Goal: Use online tool/utility: Use online tool/utility

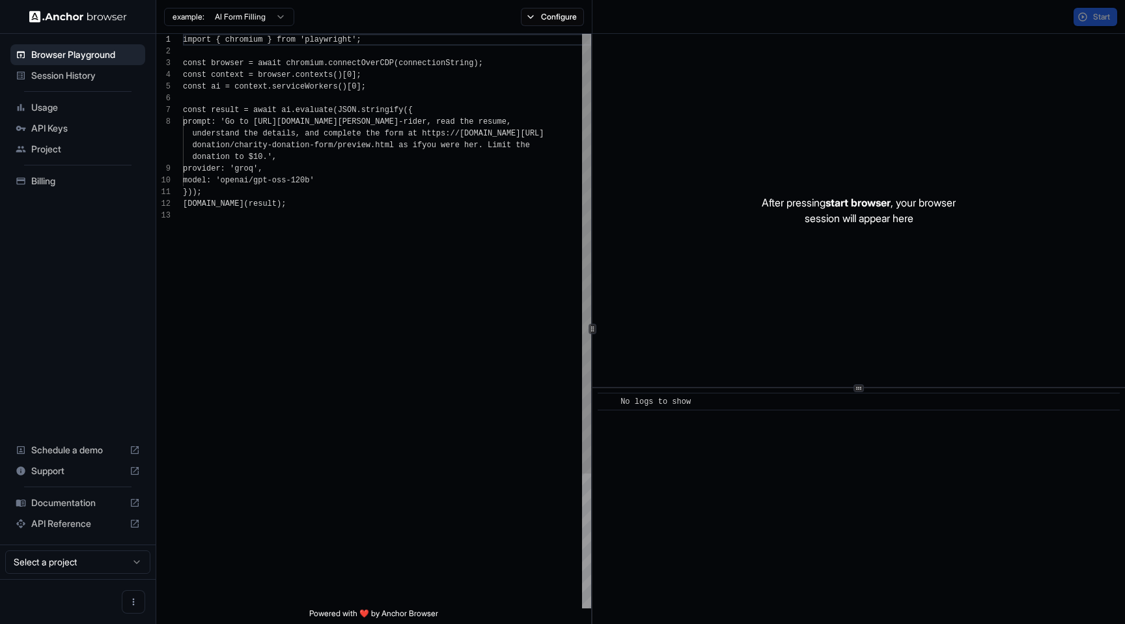
scroll to position [82, 0]
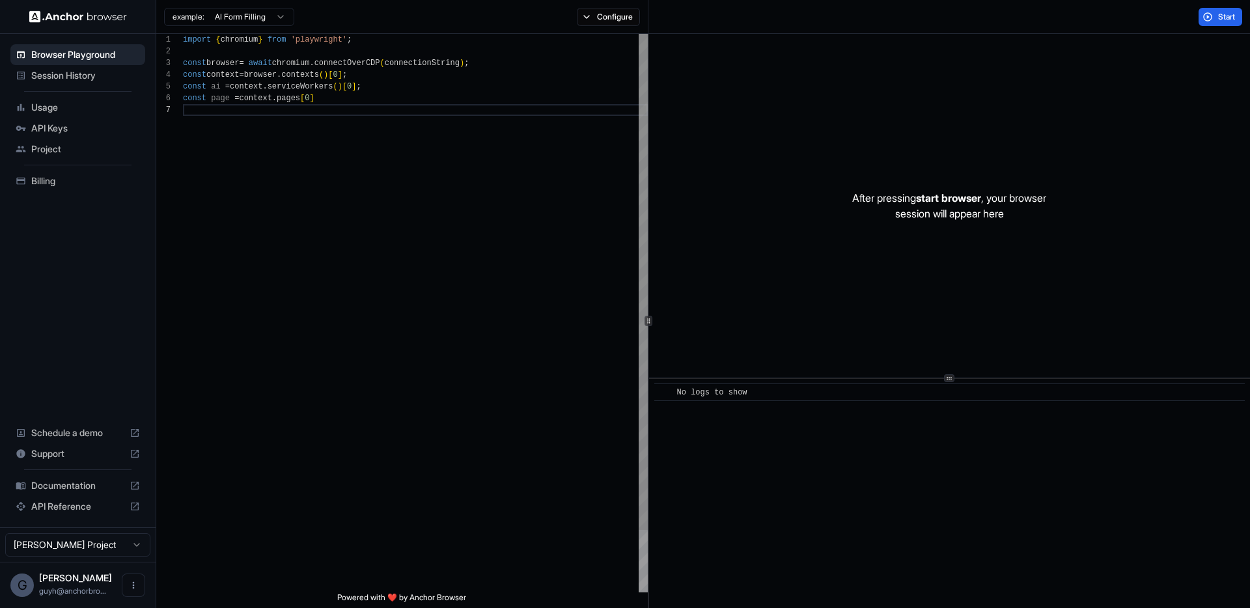
scroll to position [70, 0]
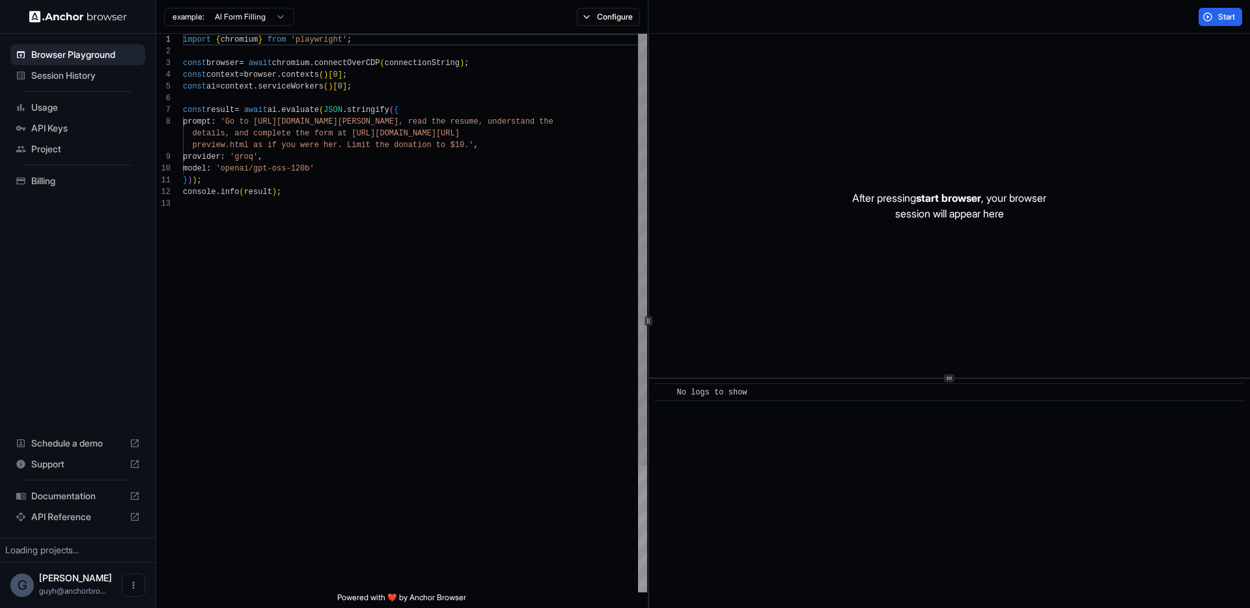
click at [259, 302] on div "import { chromium } from 'playwright' ; const browser = await chromium . connec…" at bounding box center [415, 395] width 464 height 723
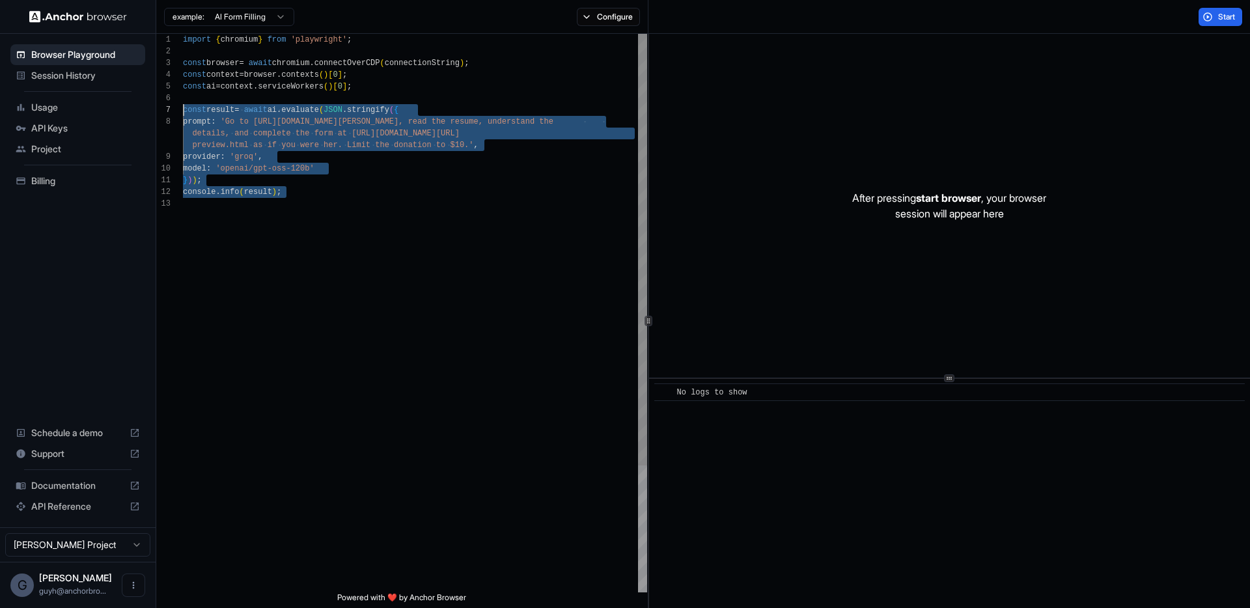
scroll to position [59, 0]
drag, startPoint x: 222, startPoint y: 218, endPoint x: 154, endPoint y: 100, distance: 136.5
click at [183, 100] on div "import { chromium } from 'playwright' ; const browser = await chromium . connec…" at bounding box center [415, 395] width 464 height 723
type textarea "**********"
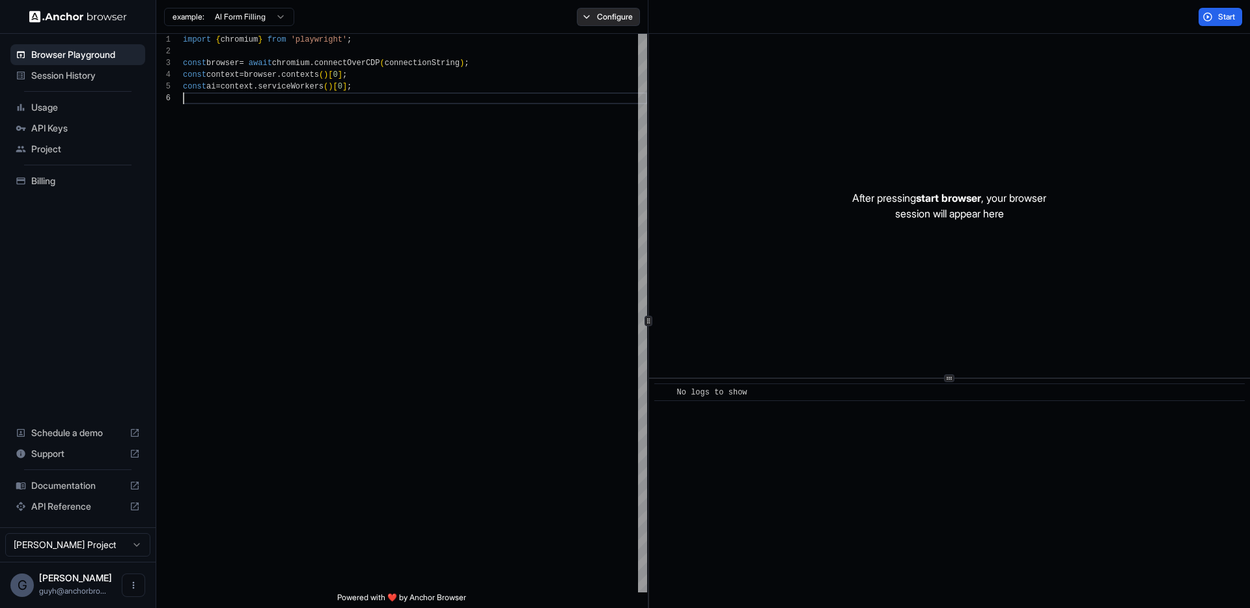
click at [632, 25] on button "Configure" at bounding box center [608, 17] width 63 height 18
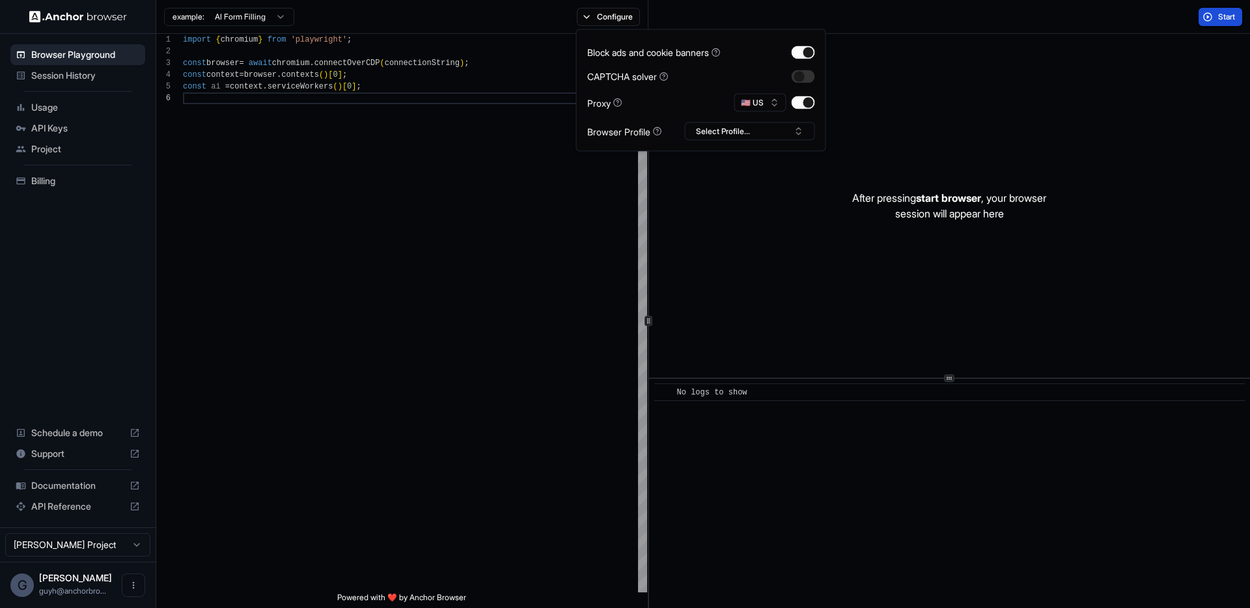
click at [1219, 21] on span "Start" at bounding box center [1228, 17] width 18 height 10
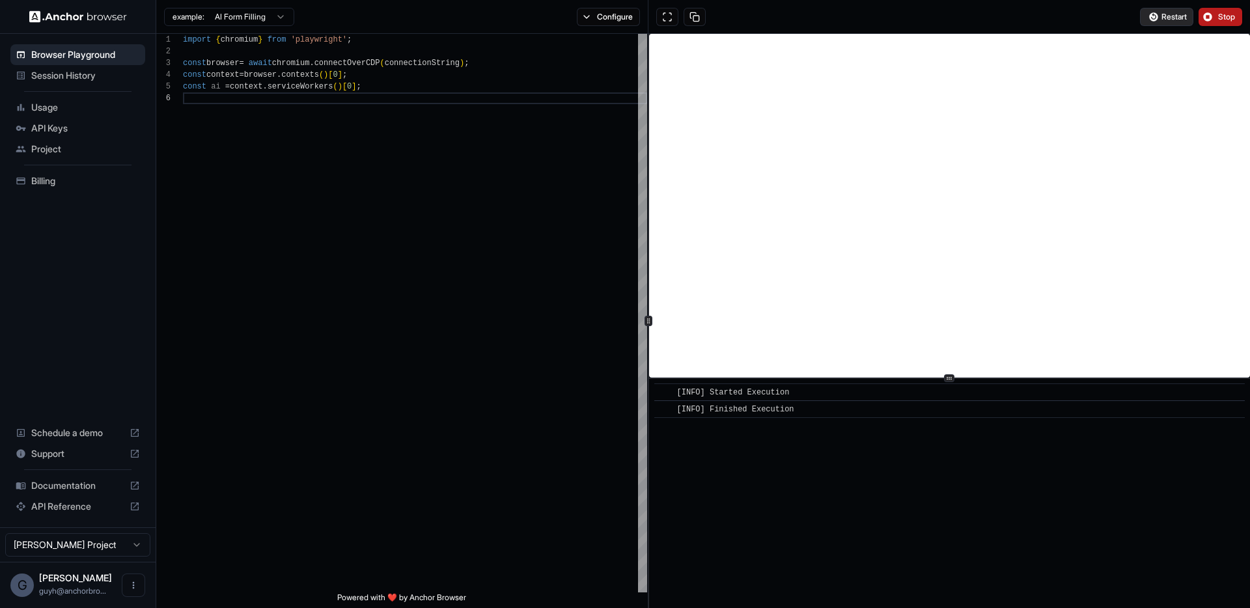
click at [1167, 15] on span "Restart" at bounding box center [1174, 17] width 25 height 10
click at [673, 20] on button at bounding box center [667, 17] width 22 height 18
click at [1213, 19] on button "Stop" at bounding box center [1221, 17] width 44 height 18
